Goal: Task Accomplishment & Management: Complete application form

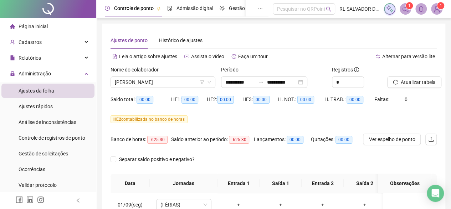
click at [47, 25] on span "Página inicial" at bounding box center [33, 27] width 29 height 6
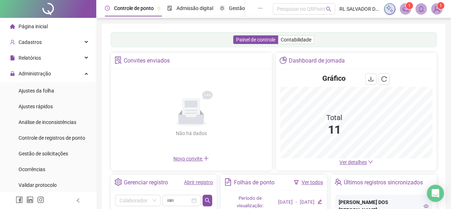
drag, startPoint x: 353, startPoint y: 162, endPoint x: 350, endPoint y: 157, distance: 6.1
click at [353, 162] on span "Ver detalhes" at bounding box center [353, 162] width 27 height 6
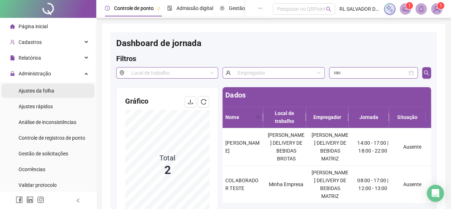
click at [52, 92] on span "Ajustes da folha" at bounding box center [37, 91] width 36 height 6
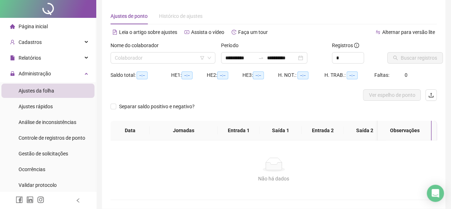
scroll to position [36, 0]
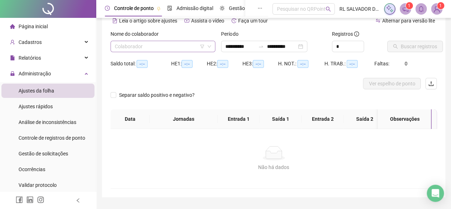
click at [182, 42] on input "search" at bounding box center [160, 46] width 90 height 11
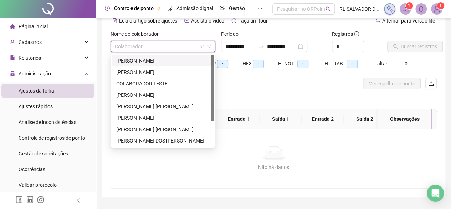
click at [171, 62] on div "[PERSON_NAME]" at bounding box center [162, 61] width 93 height 8
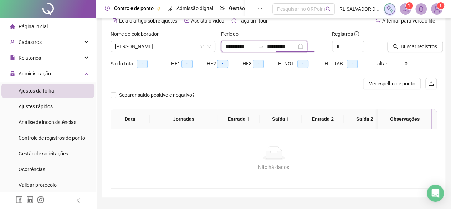
click at [297, 48] on input "**********" at bounding box center [282, 46] width 30 height 8
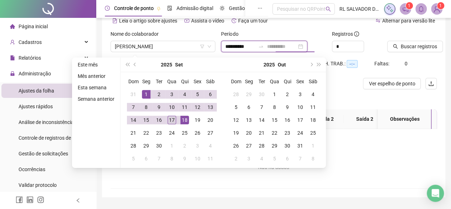
type input "**********"
click at [172, 119] on div "17" at bounding box center [172, 120] width 9 height 9
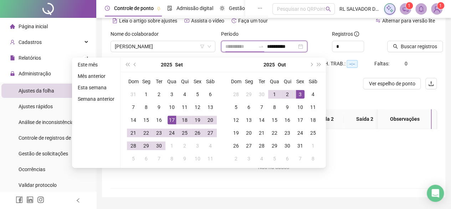
type input "**********"
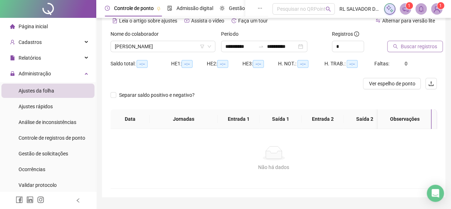
click at [416, 47] on span "Buscar registros" at bounding box center [419, 46] width 36 height 8
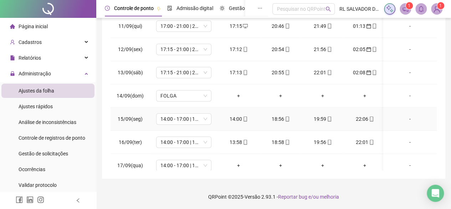
scroll to position [245, 0]
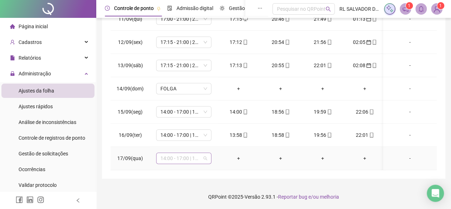
click at [198, 153] on span "14:00 - 17:00 | 18:00 - 22:00" at bounding box center [183, 158] width 47 height 11
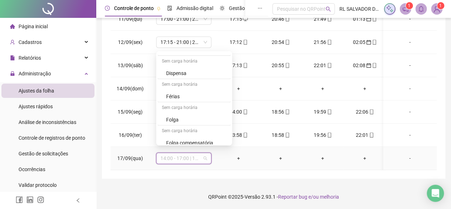
scroll to position [678, 0]
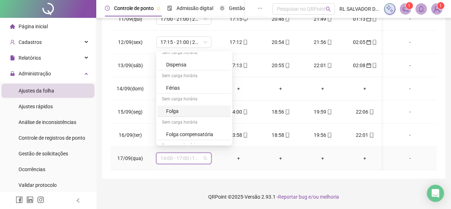
click at [175, 108] on div "Folga" at bounding box center [196, 111] width 60 height 8
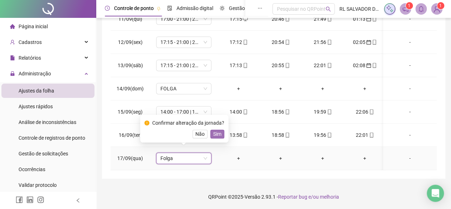
click at [215, 132] on span "Sim" at bounding box center [217, 134] width 8 height 8
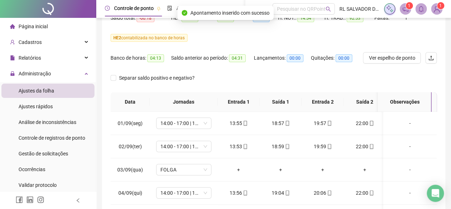
scroll to position [0, 0]
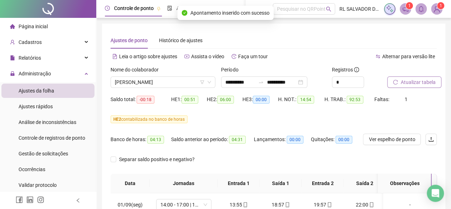
click at [413, 84] on span "Atualizar tabela" at bounding box center [418, 82] width 35 height 8
drag, startPoint x: 34, startPoint y: 25, endPoint x: 244, endPoint y: 26, distance: 210.1
click at [34, 26] on span "Página inicial" at bounding box center [33, 27] width 29 height 6
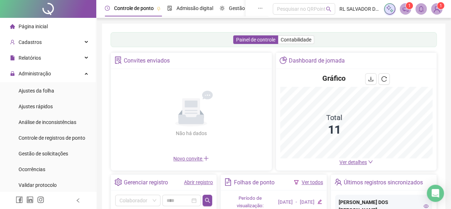
click at [356, 163] on span "Ver detalhes" at bounding box center [353, 162] width 27 height 6
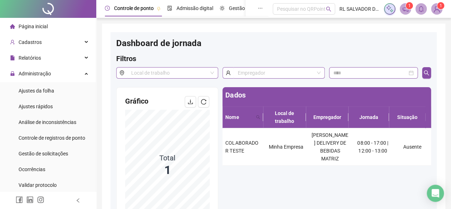
click at [41, 27] on span "Página inicial" at bounding box center [33, 27] width 29 height 6
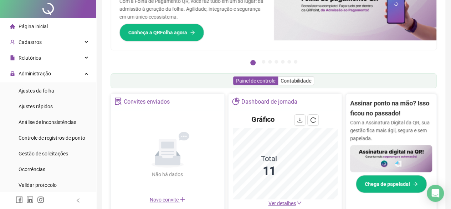
scroll to position [143, 0]
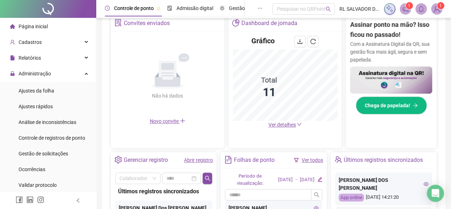
click at [41, 27] on span "Página inicial" at bounding box center [33, 27] width 29 height 6
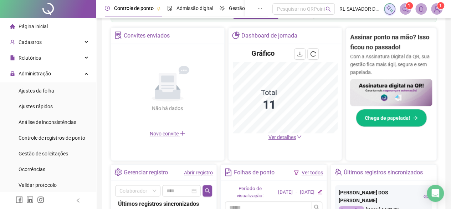
scroll to position [136, 0]
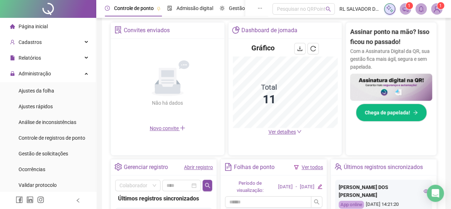
click at [283, 130] on span "Ver detalhes" at bounding box center [281, 132] width 27 height 6
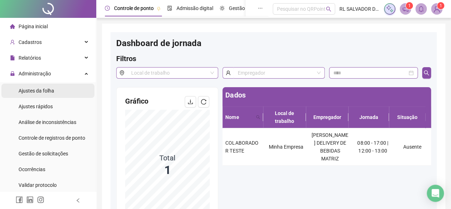
click at [46, 88] on span "Ajustes da folha" at bounding box center [37, 91] width 36 height 6
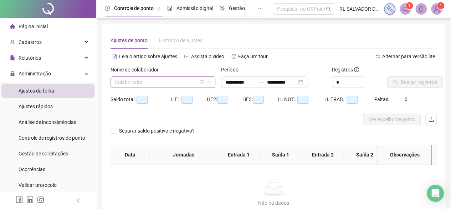
click at [178, 83] on input "search" at bounding box center [160, 82] width 90 height 11
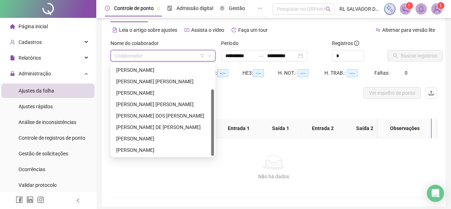
scroll to position [36, 0]
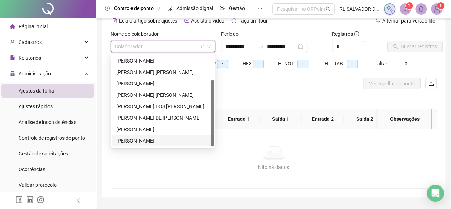
click at [152, 143] on div "[PERSON_NAME]" at bounding box center [162, 141] width 93 height 8
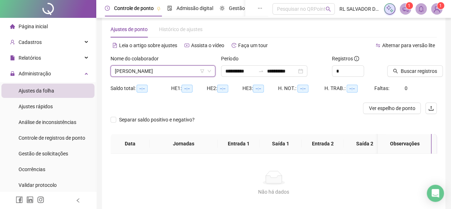
scroll to position [0, 0]
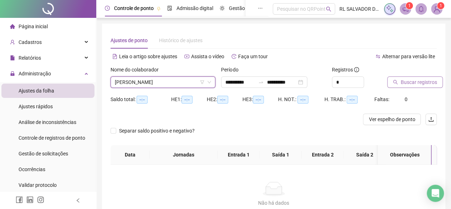
click at [416, 84] on span "Buscar registros" at bounding box center [419, 82] width 36 height 8
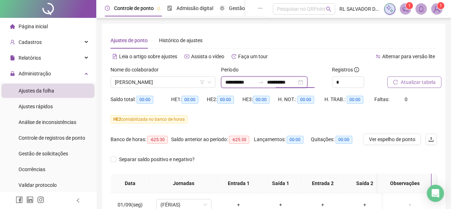
click at [297, 82] on input "**********" at bounding box center [282, 82] width 30 height 8
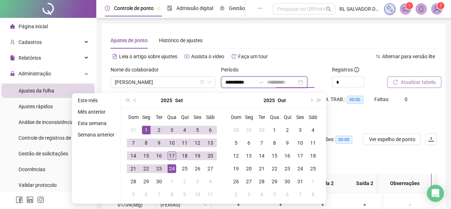
type input "**********"
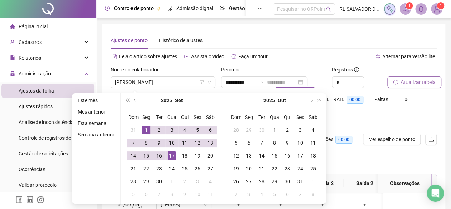
click at [170, 154] on div "17" at bounding box center [172, 155] width 9 height 9
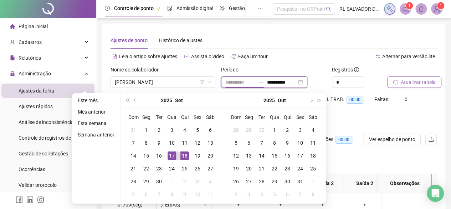
type input "**********"
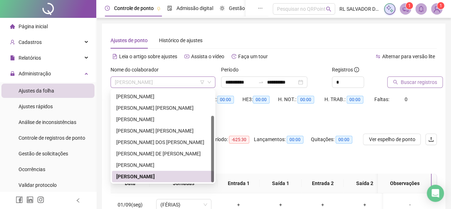
click at [172, 82] on span "[PERSON_NAME]" at bounding box center [163, 82] width 96 height 11
drag, startPoint x: 155, startPoint y: 177, endPoint x: 245, endPoint y: 144, distance: 95.7
click at [158, 176] on div "[PERSON_NAME]" at bounding box center [162, 176] width 93 height 8
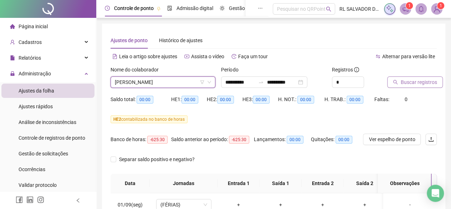
click at [426, 81] on span "Buscar registros" at bounding box center [419, 82] width 36 height 8
